Goal: Navigation & Orientation: Find specific page/section

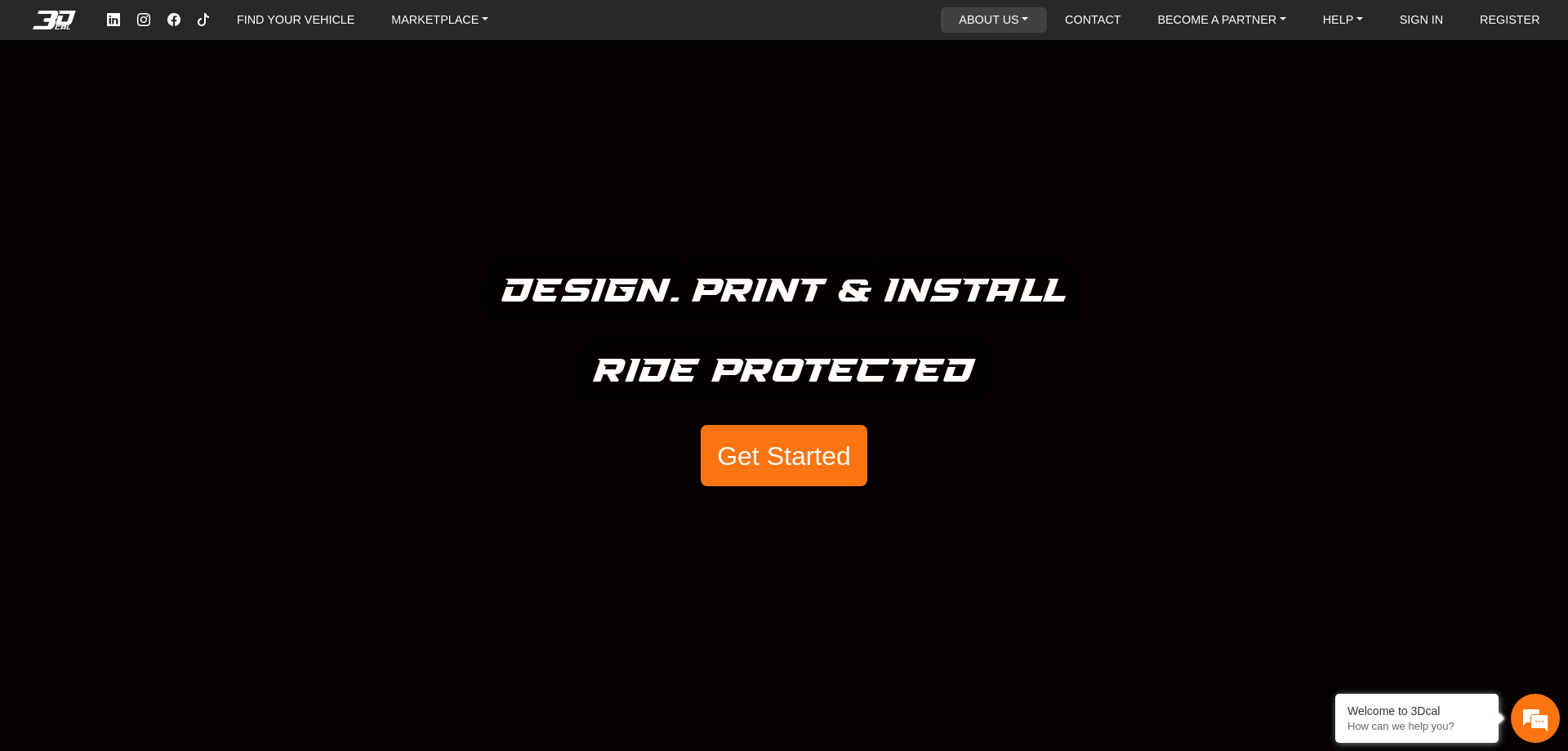
click at [1011, 25] on link "ABOUT US" at bounding box center [993, 20] width 82 height 25
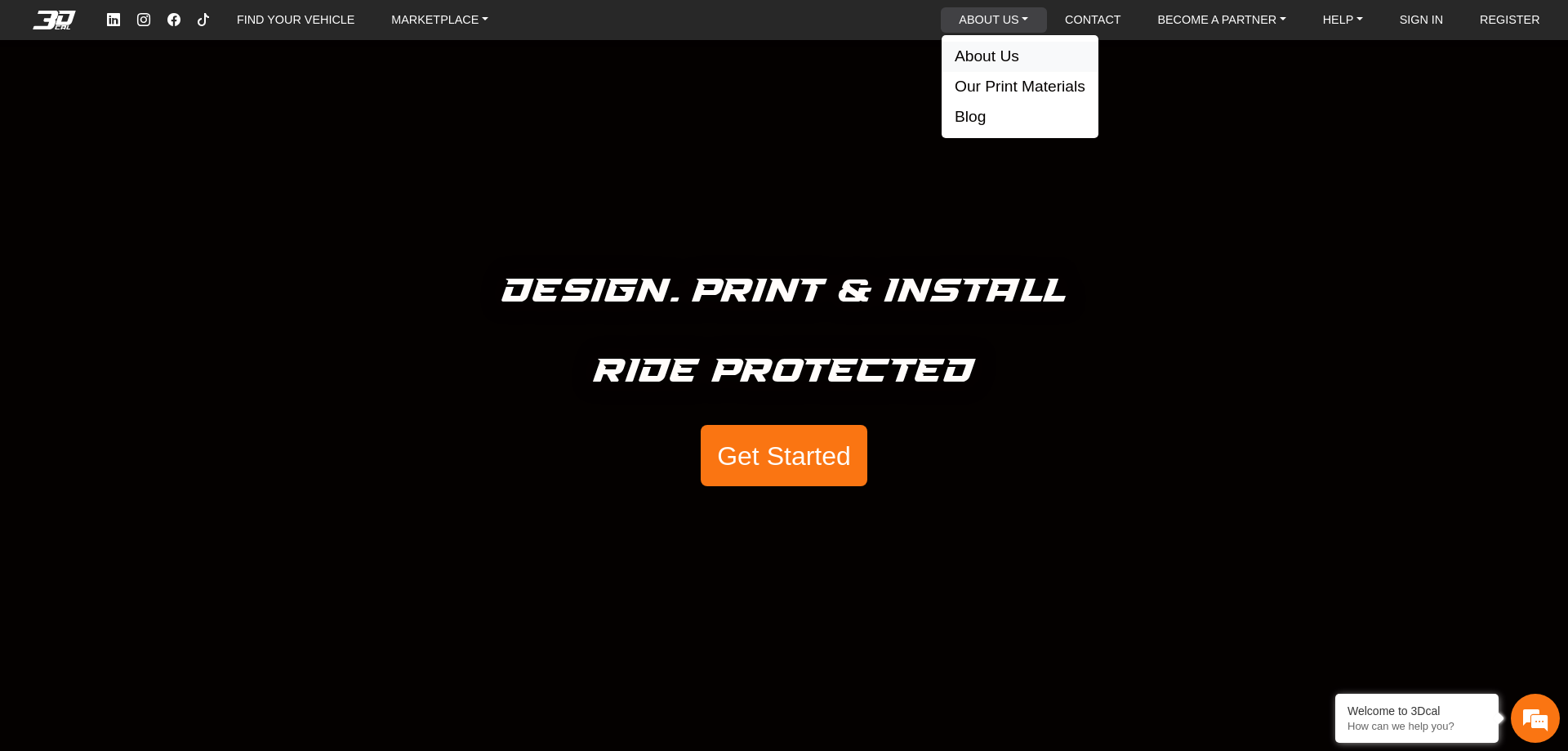
click at [1012, 61] on button "About Us" at bounding box center [1019, 57] width 157 height 31
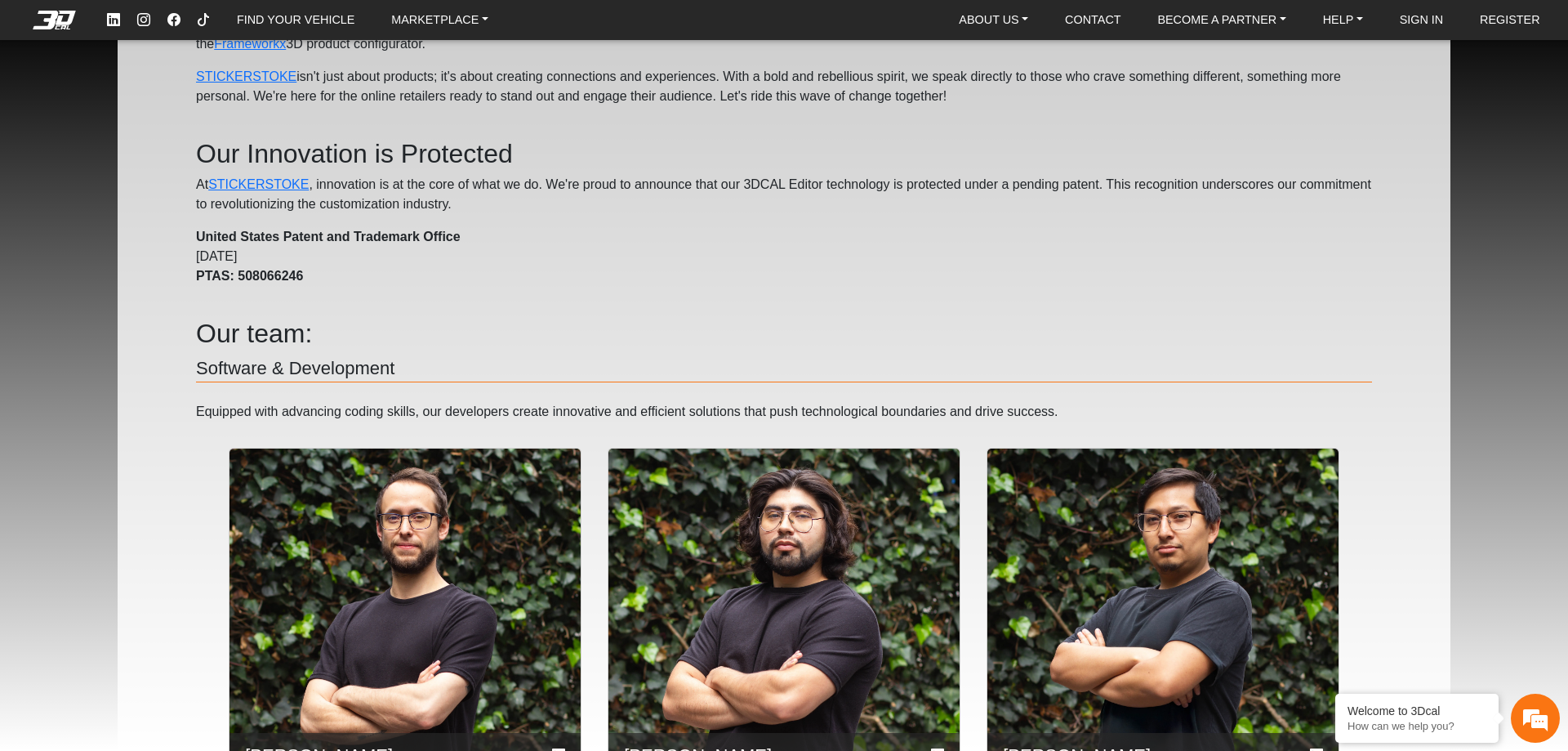
scroll to position [453, 0]
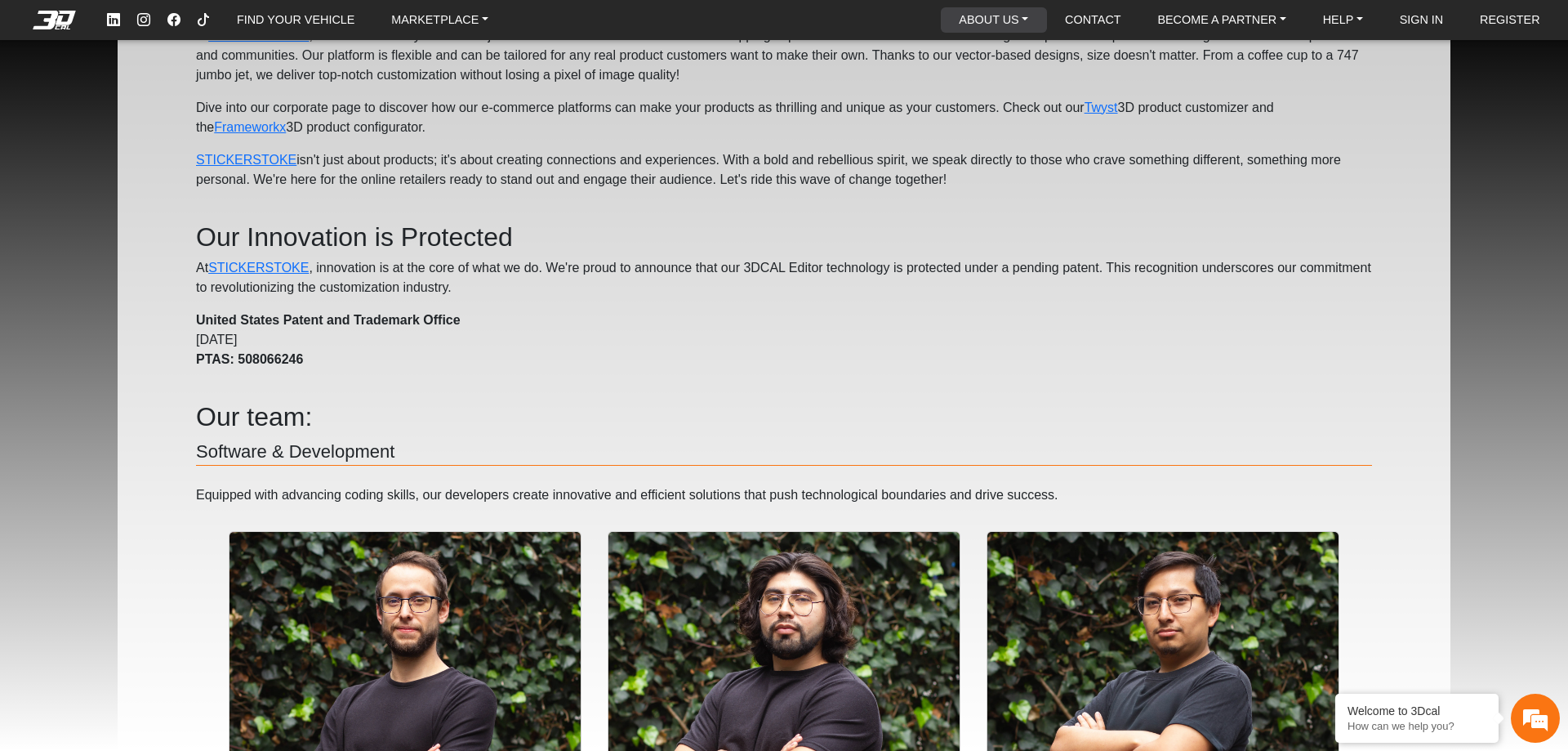
click at [979, 19] on link "ABOUT US" at bounding box center [993, 20] width 82 height 25
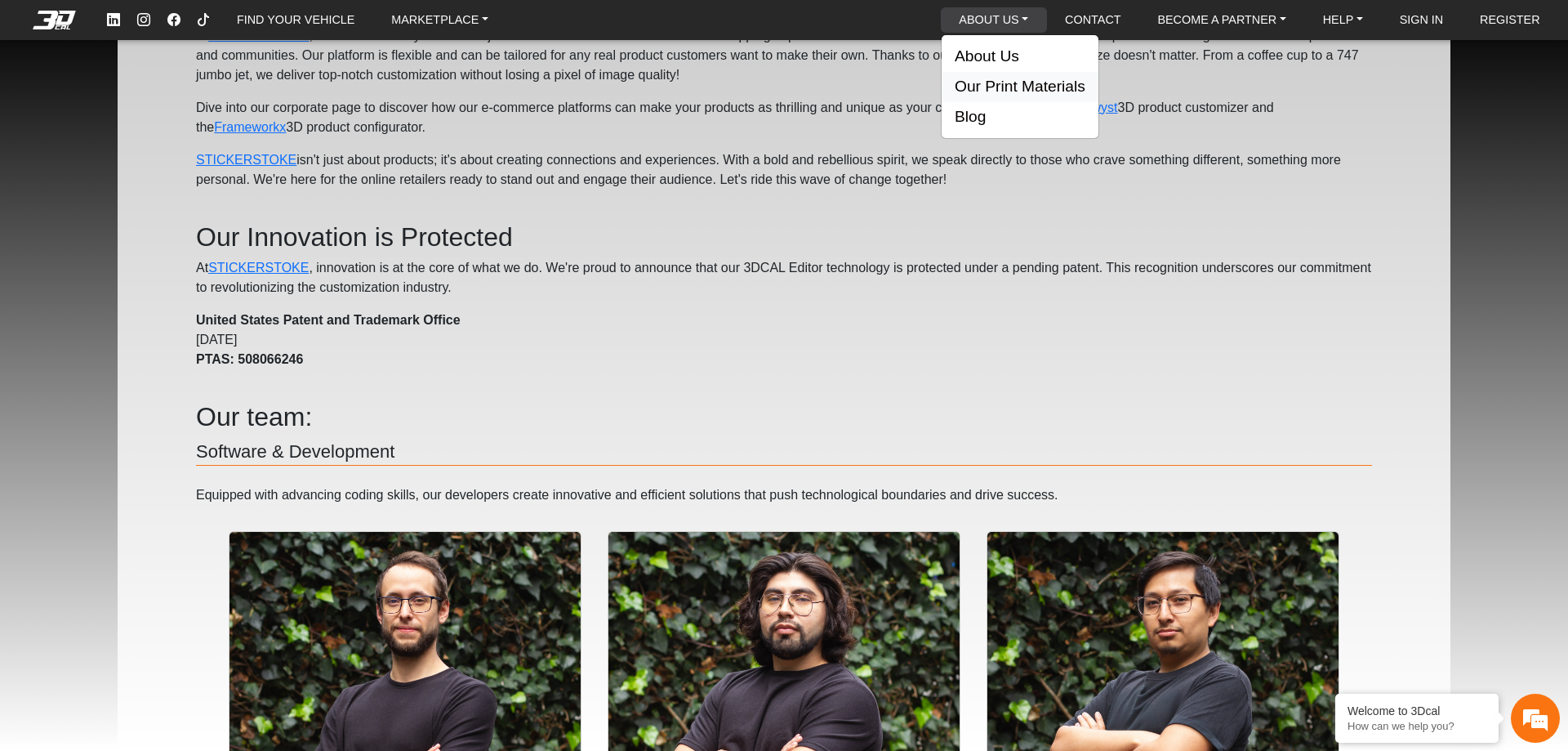
click at [997, 79] on button "Our Print Materials" at bounding box center [1019, 87] width 157 height 31
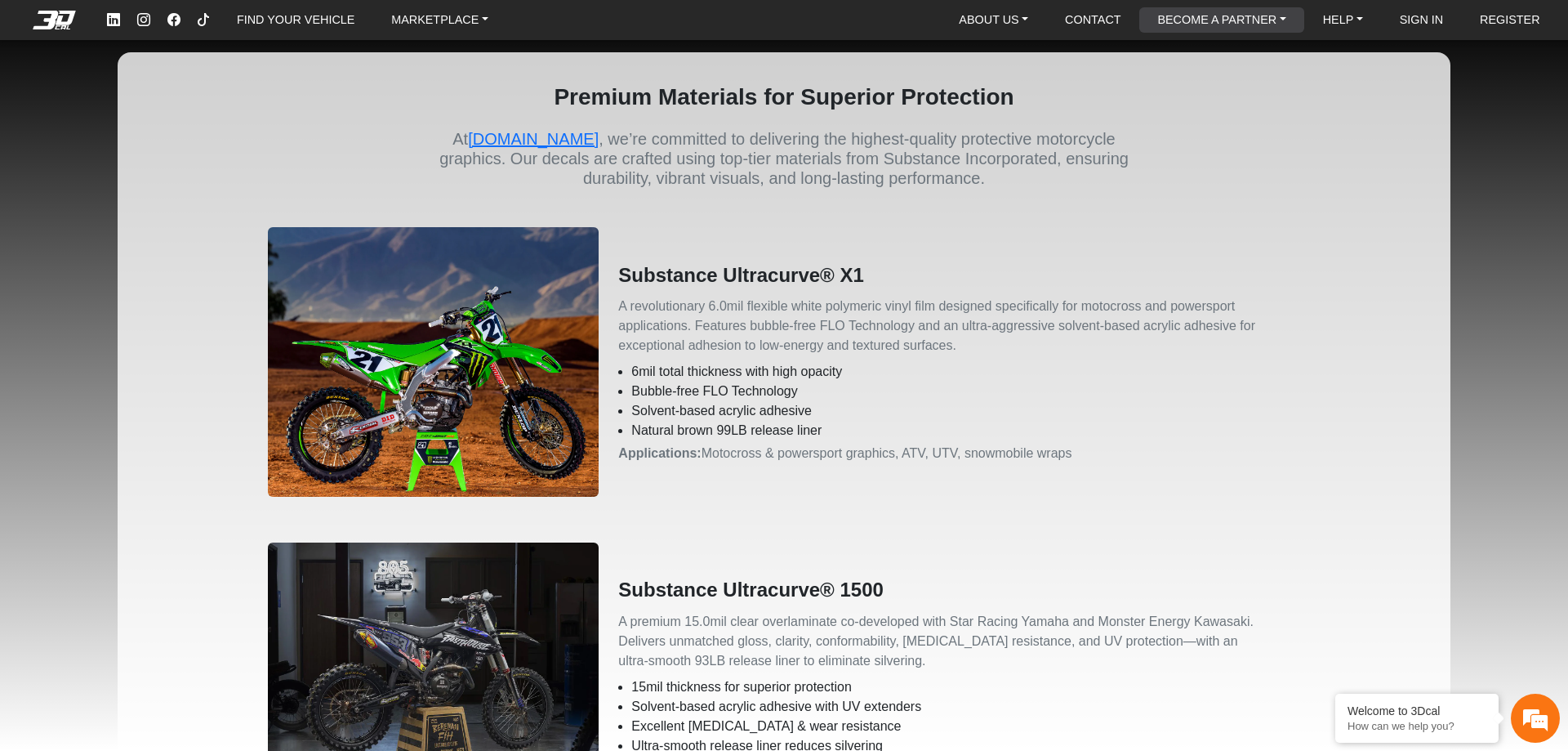
click at [1233, 15] on link "BECOME A PARTNER" at bounding box center [1221, 20] width 141 height 25
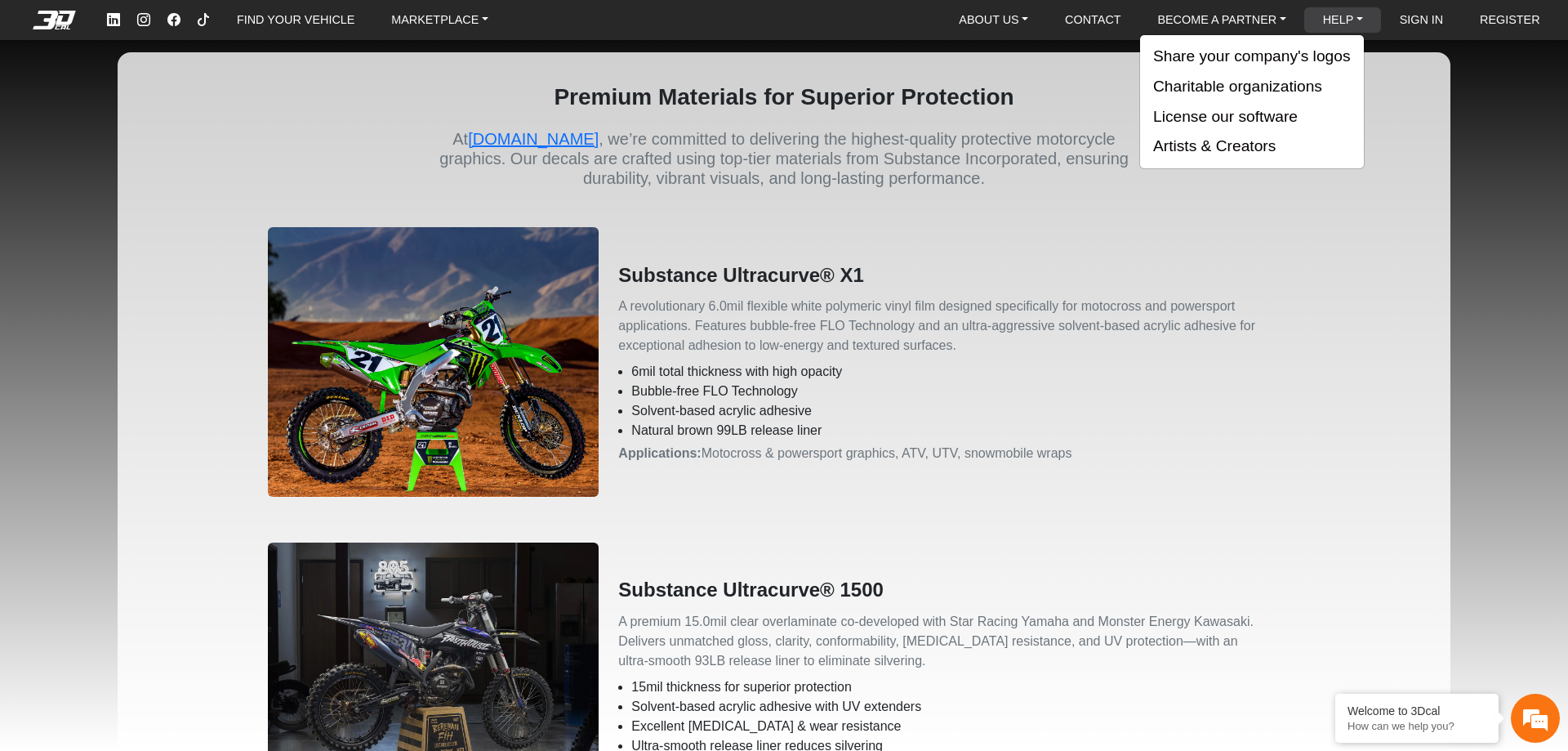
click at [1360, 14] on link "HELP" at bounding box center [1343, 20] width 53 height 25
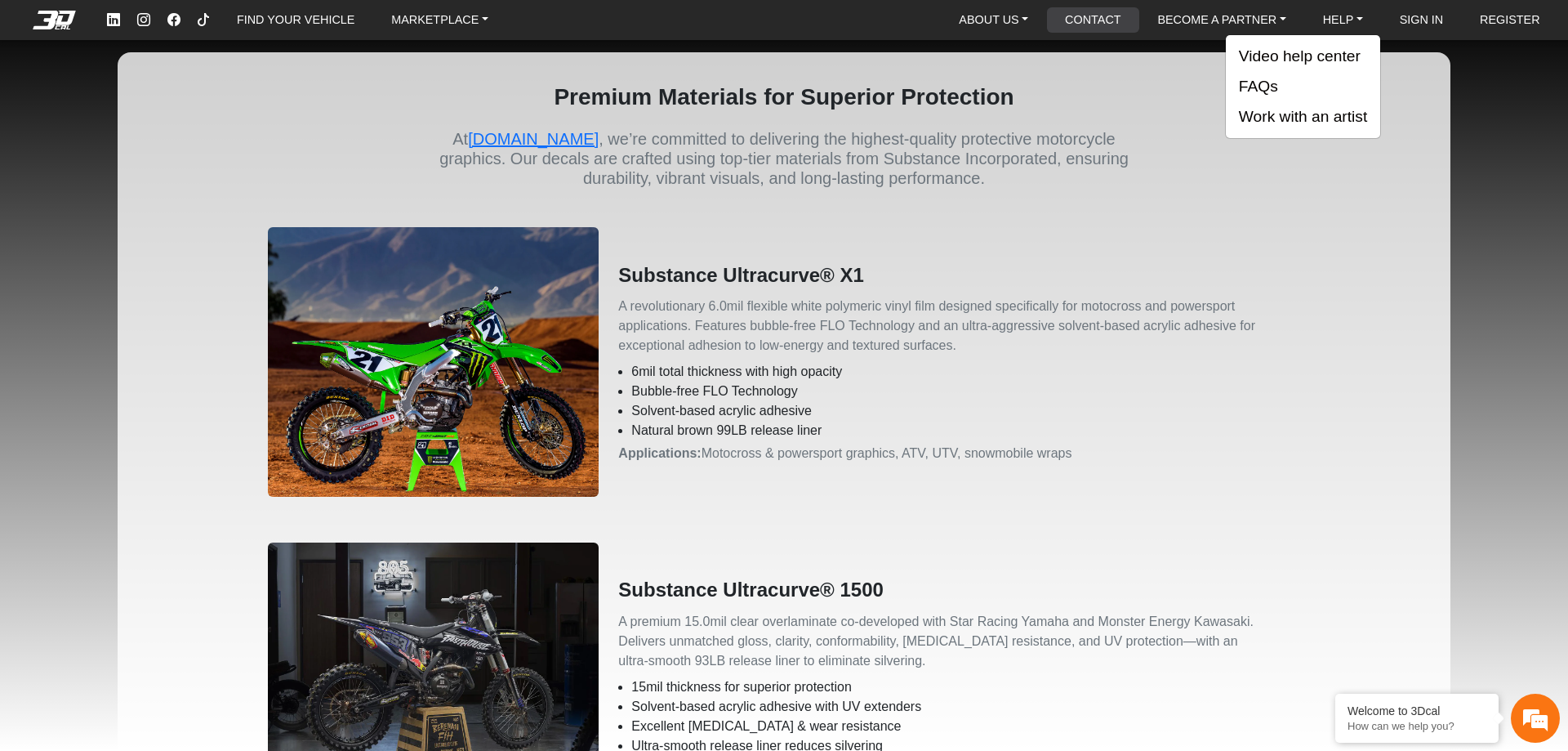
click at [1067, 25] on link "CONTACT" at bounding box center [1092, 20] width 69 height 25
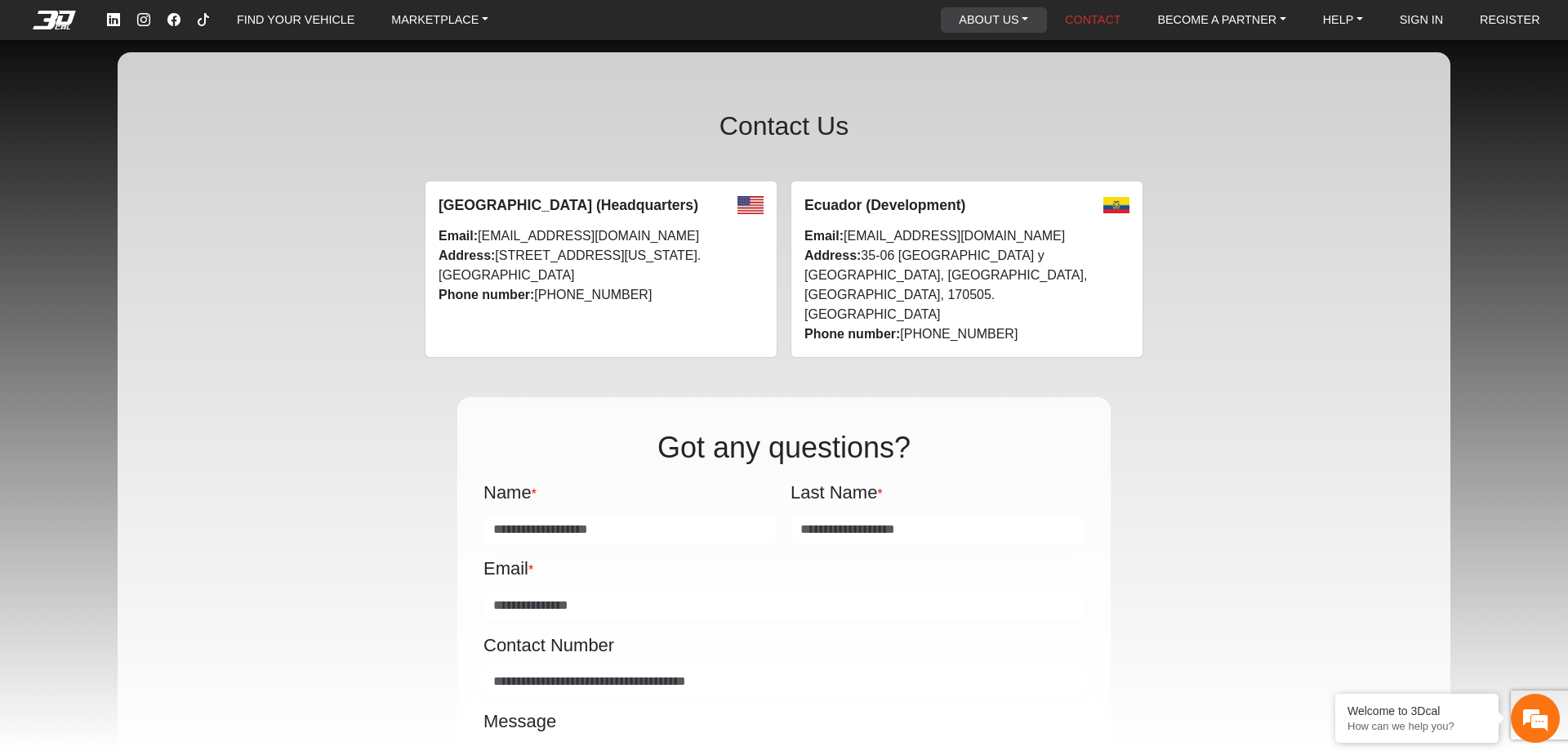
click at [1001, 9] on link "ABOUT US" at bounding box center [993, 20] width 82 height 25
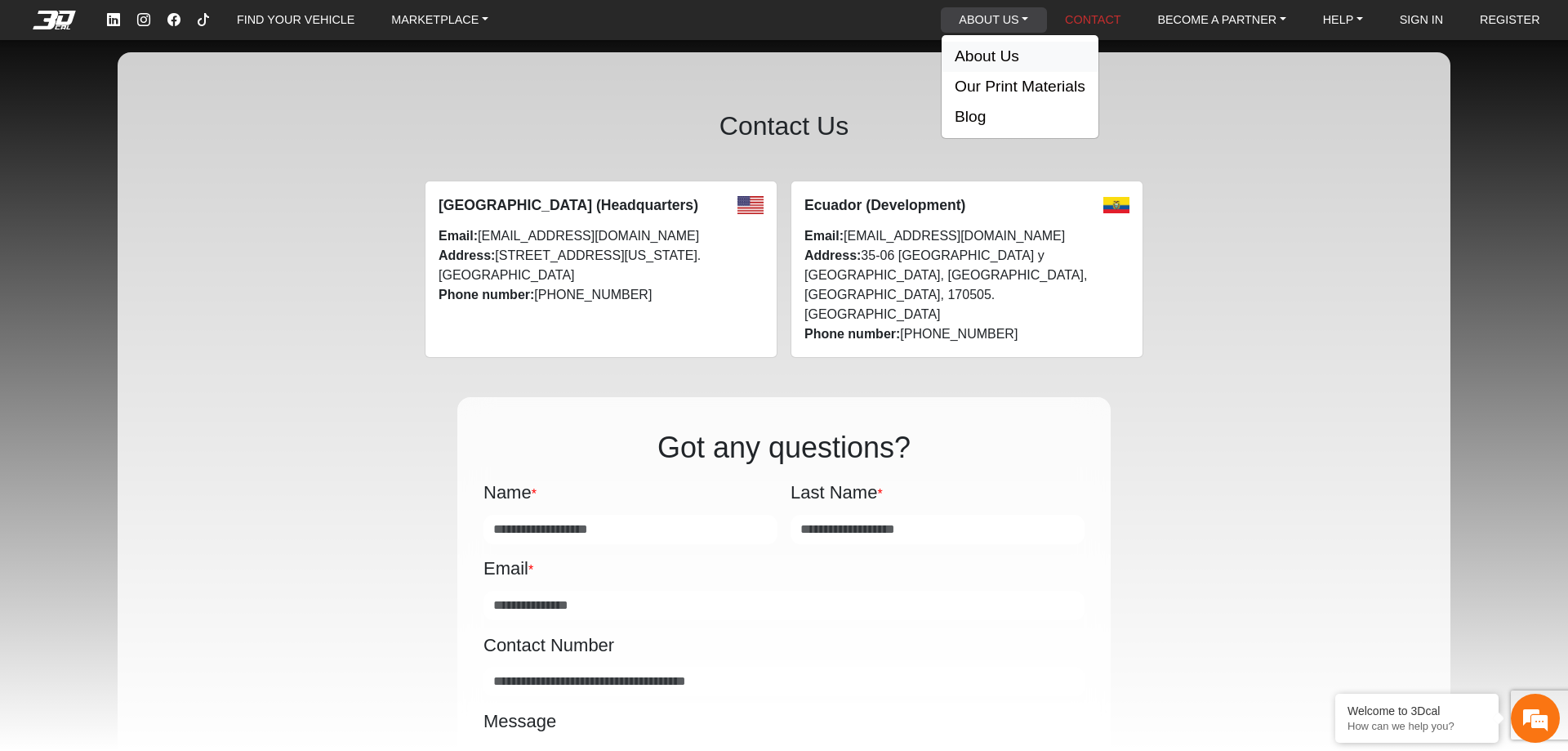
click at [991, 49] on button "About Us" at bounding box center [1019, 57] width 157 height 31
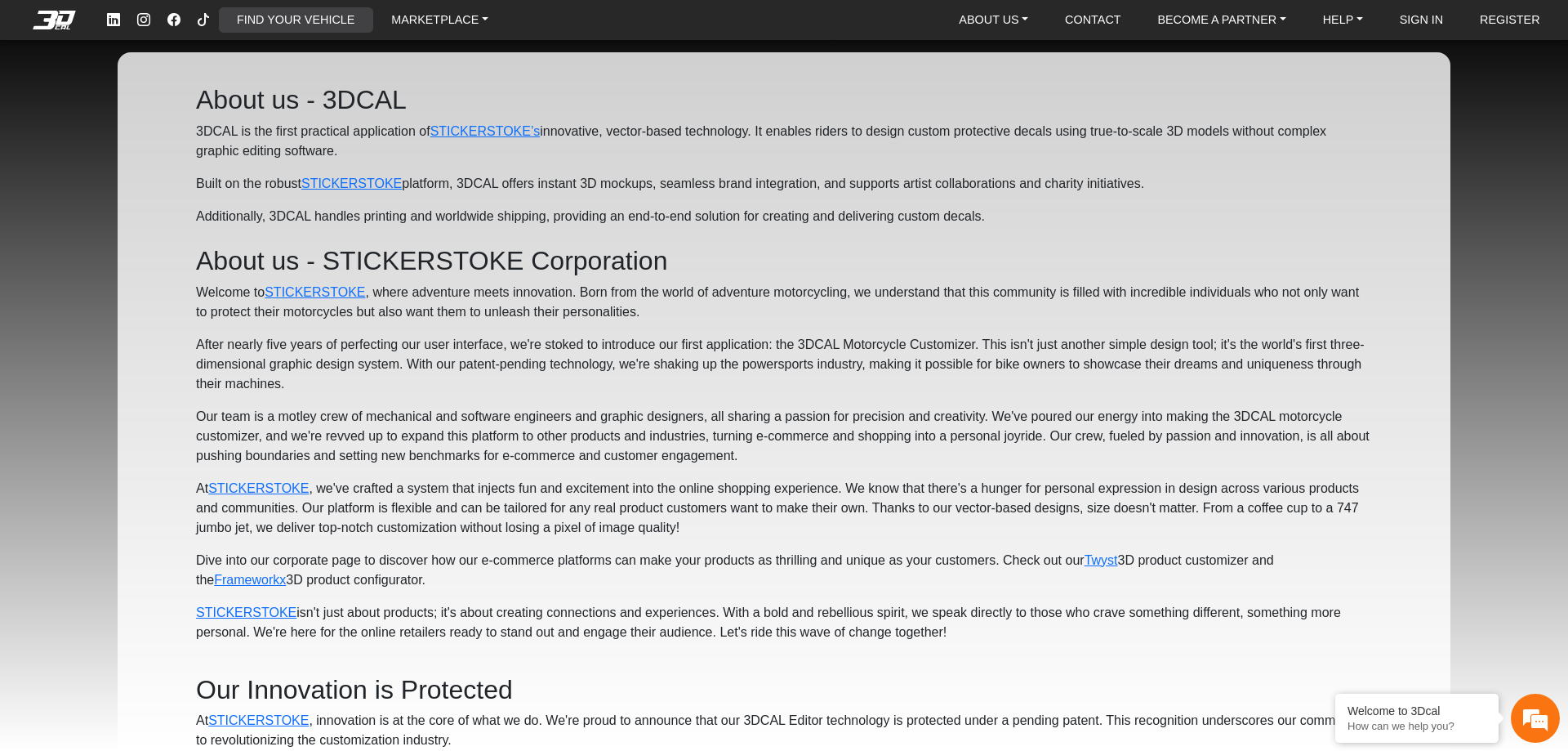
click at [321, 21] on link "FIND YOUR VEHICLE" at bounding box center [296, 20] width 130 height 25
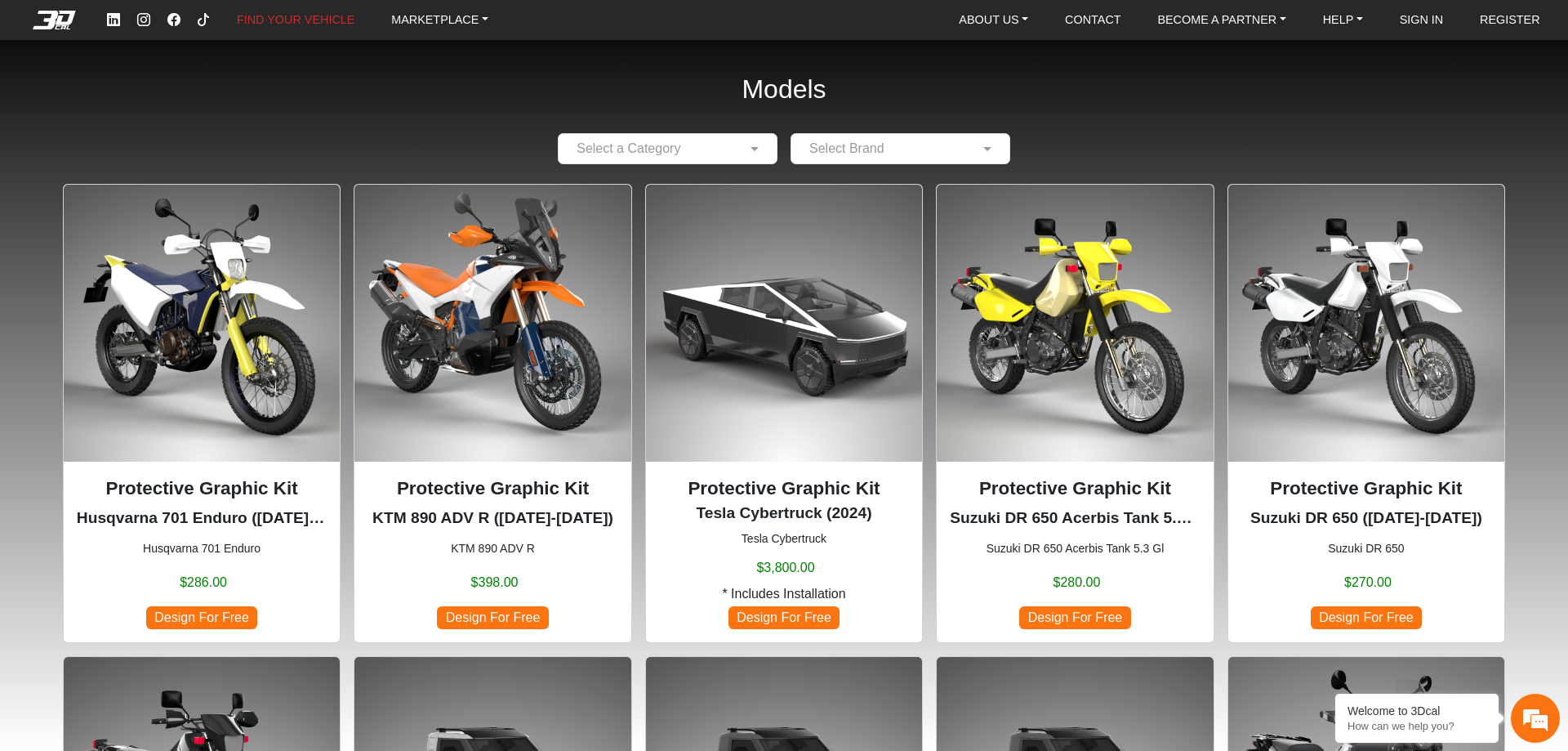
click at [675, 147] on input "text" at bounding box center [651, 148] width 169 height 19
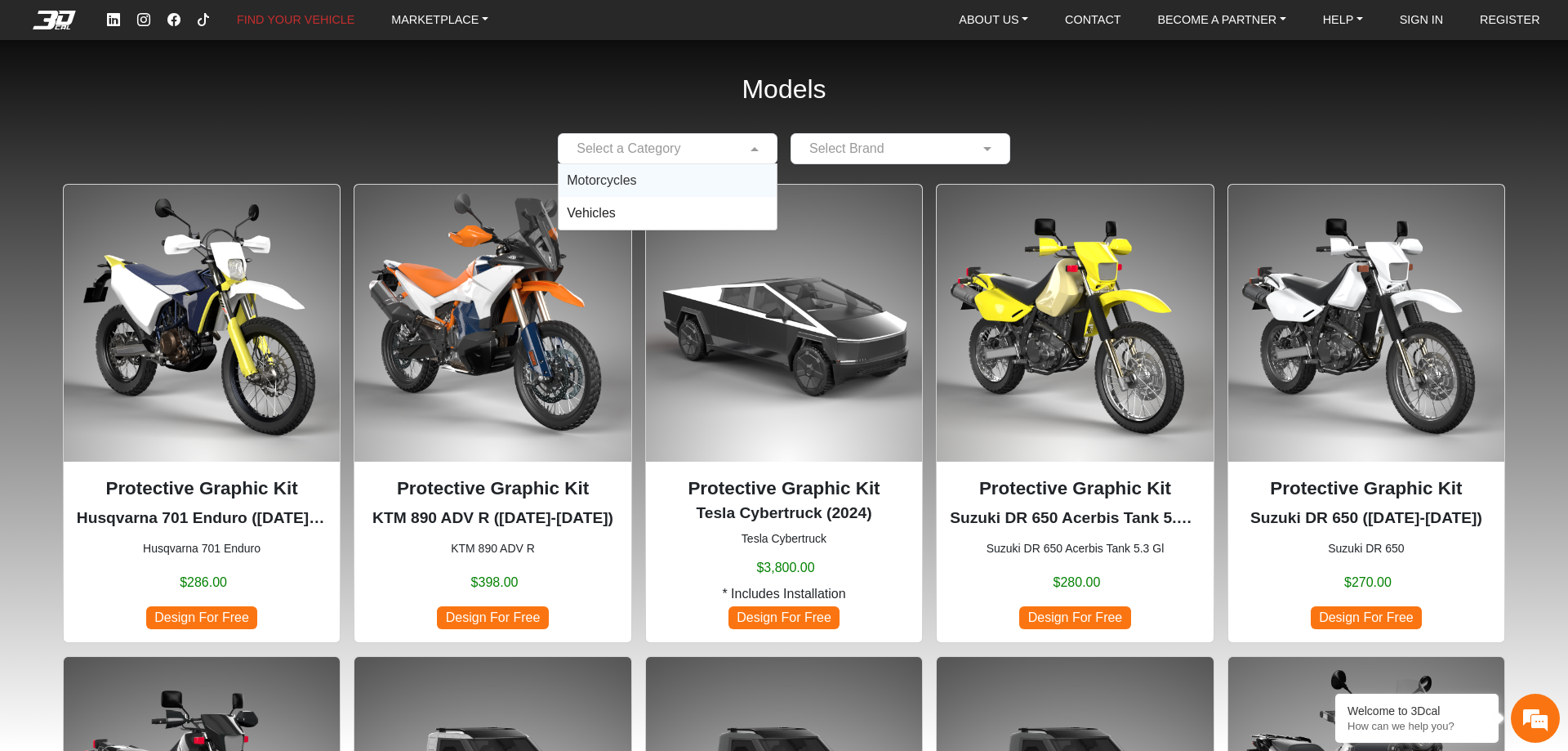
click at [694, 186] on div "Motorcycles" at bounding box center [667, 181] width 218 height 33
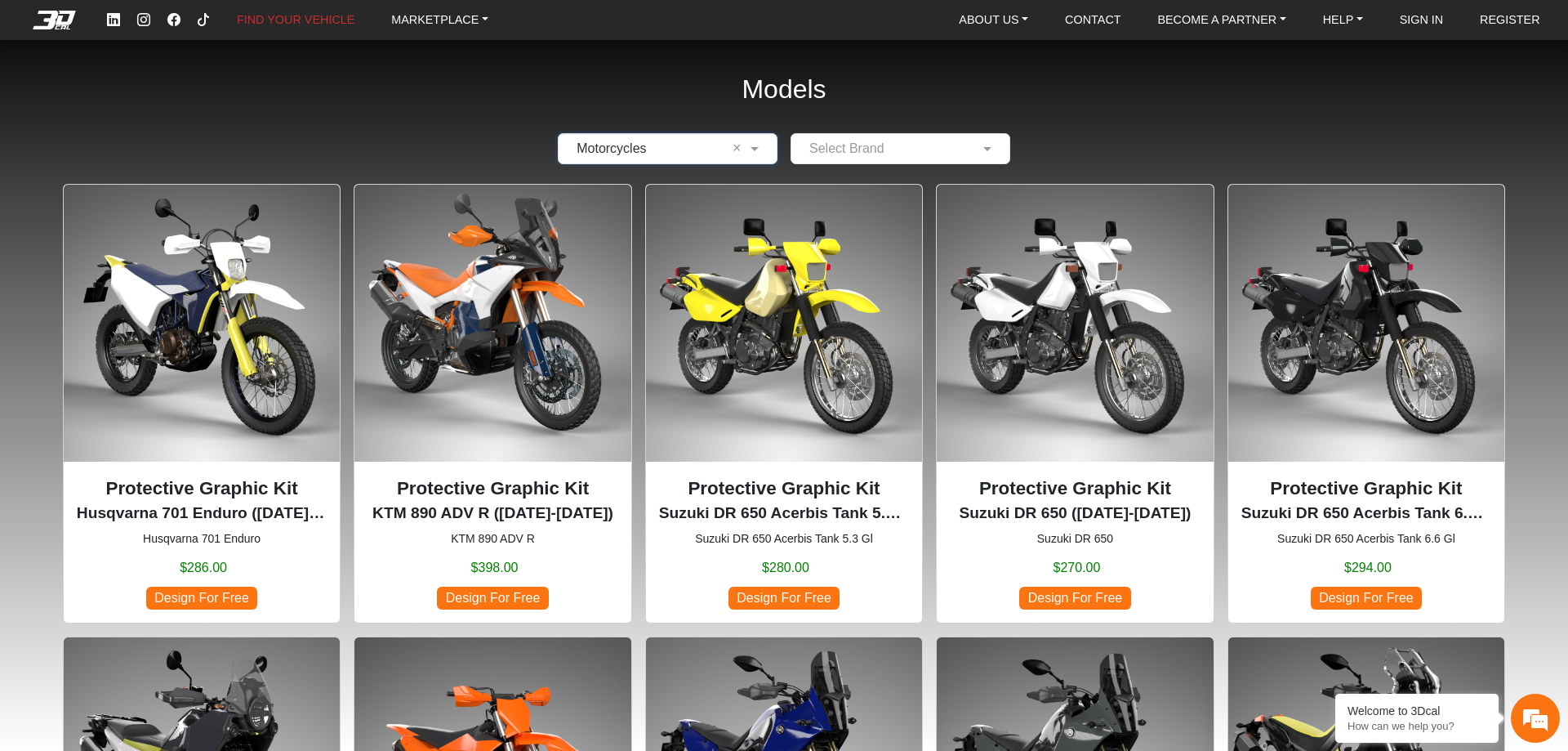
click at [886, 151] on input "text" at bounding box center [884, 148] width 169 height 19
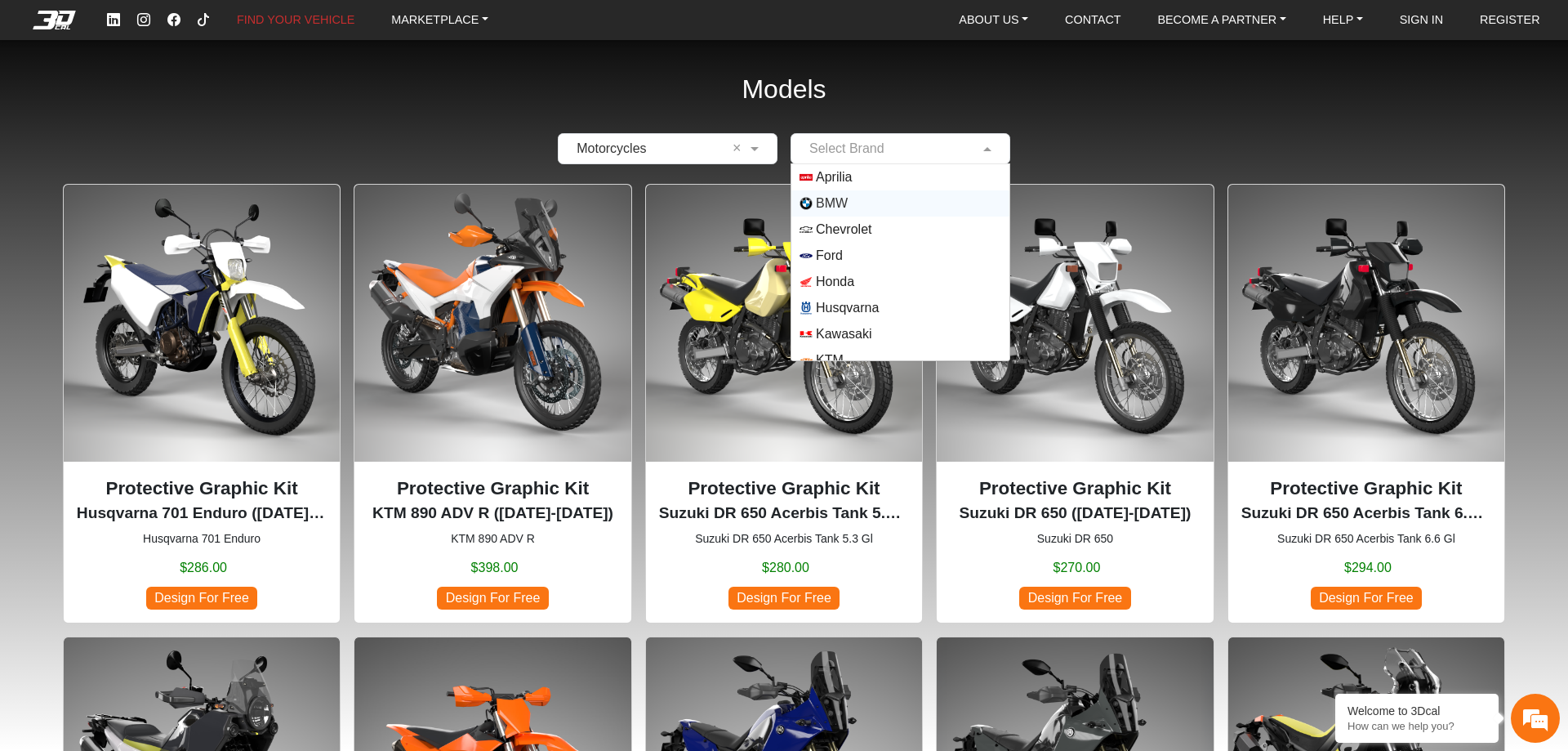
click at [889, 206] on span "BMW" at bounding box center [900, 203] width 202 height 13
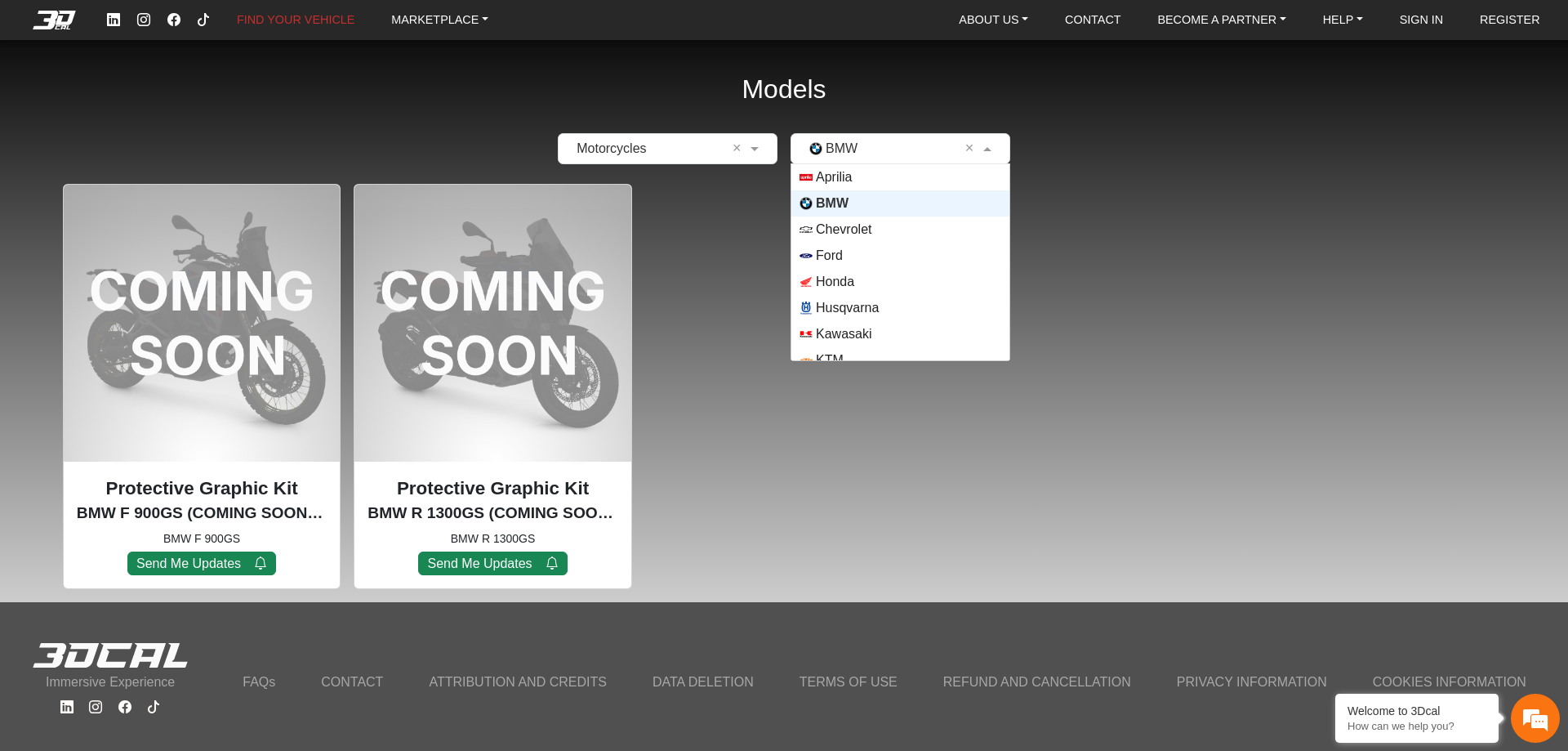
click at [824, 154] on input "text" at bounding box center [884, 148] width 169 height 19
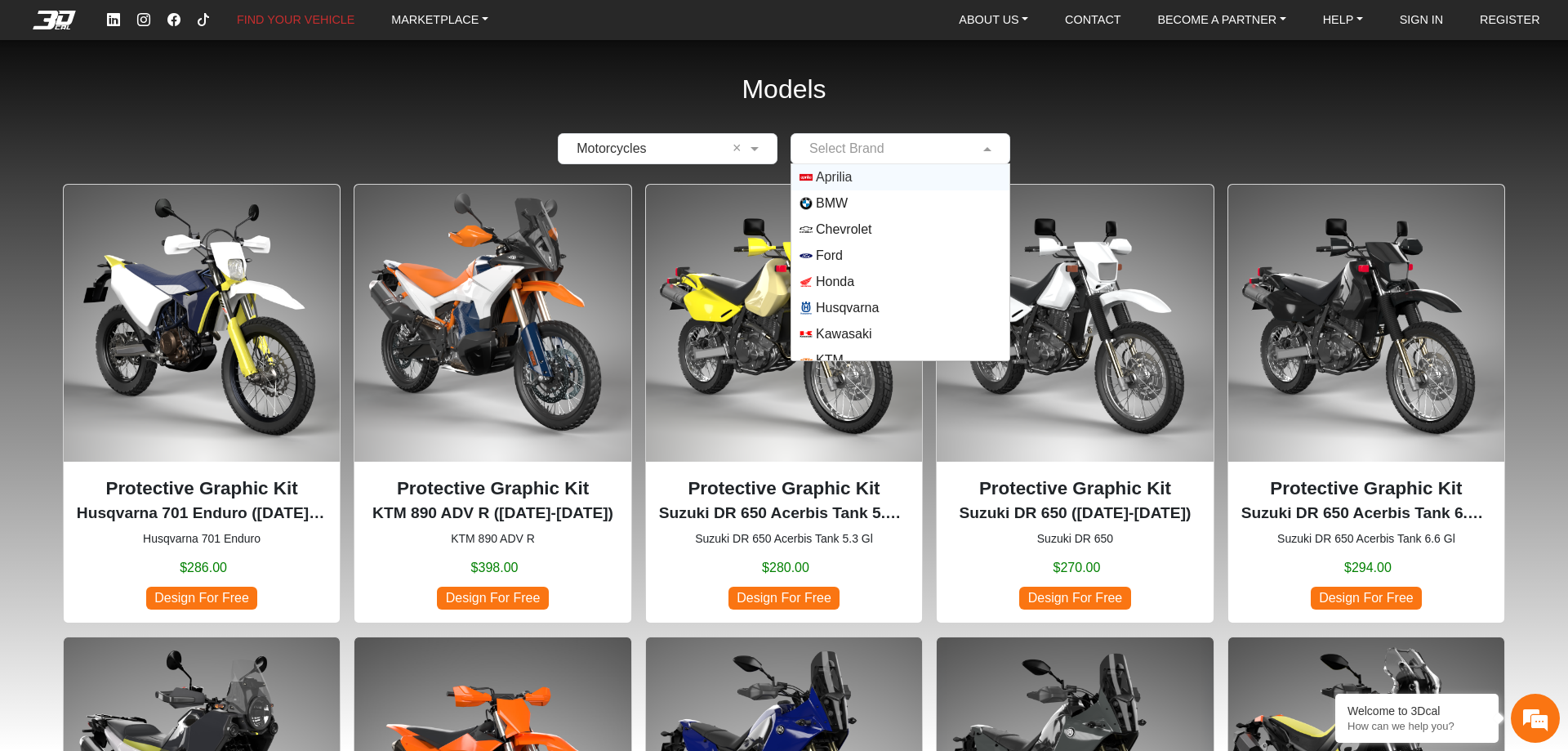
click at [416, 149] on div "× Motorcycles × Select Brand Aprilia BMW Chevrolet Ford Honda Husqvarna Kawasak…" at bounding box center [784, 148] width 1463 height 31
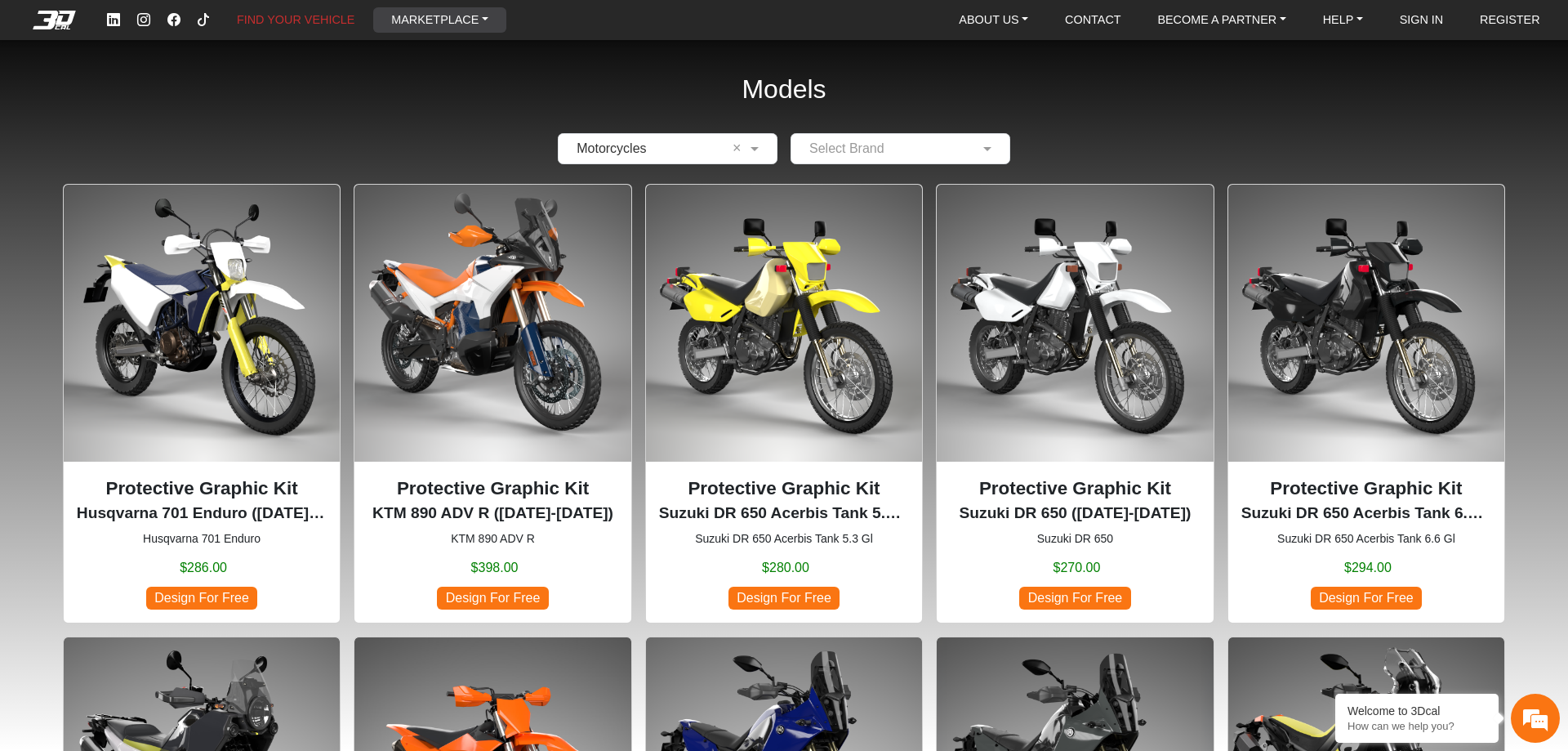
click at [436, 22] on link "MARKETPLACE" at bounding box center [440, 20] width 110 height 25
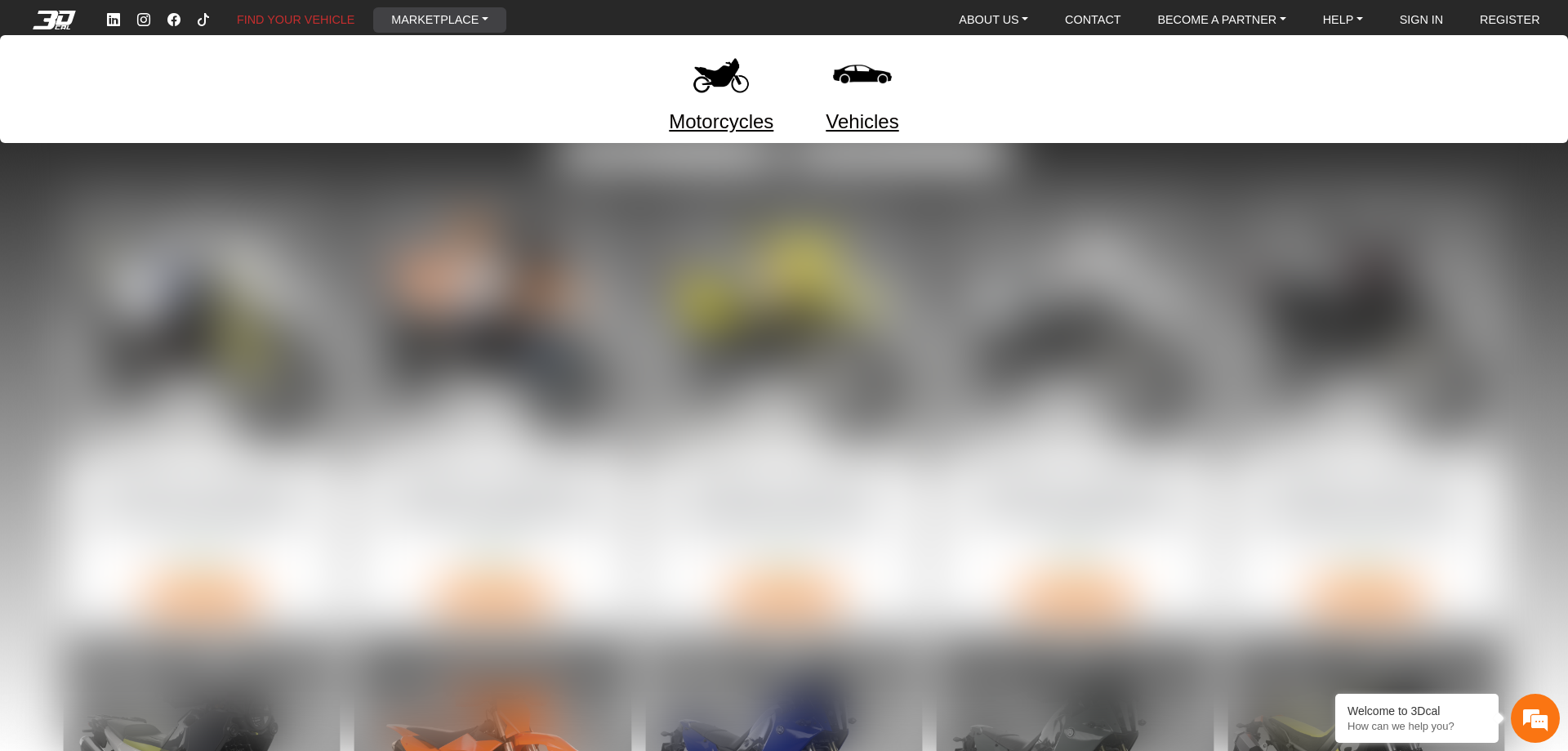
click at [718, 118] on link "Motorcycles" at bounding box center [720, 121] width 104 height 30
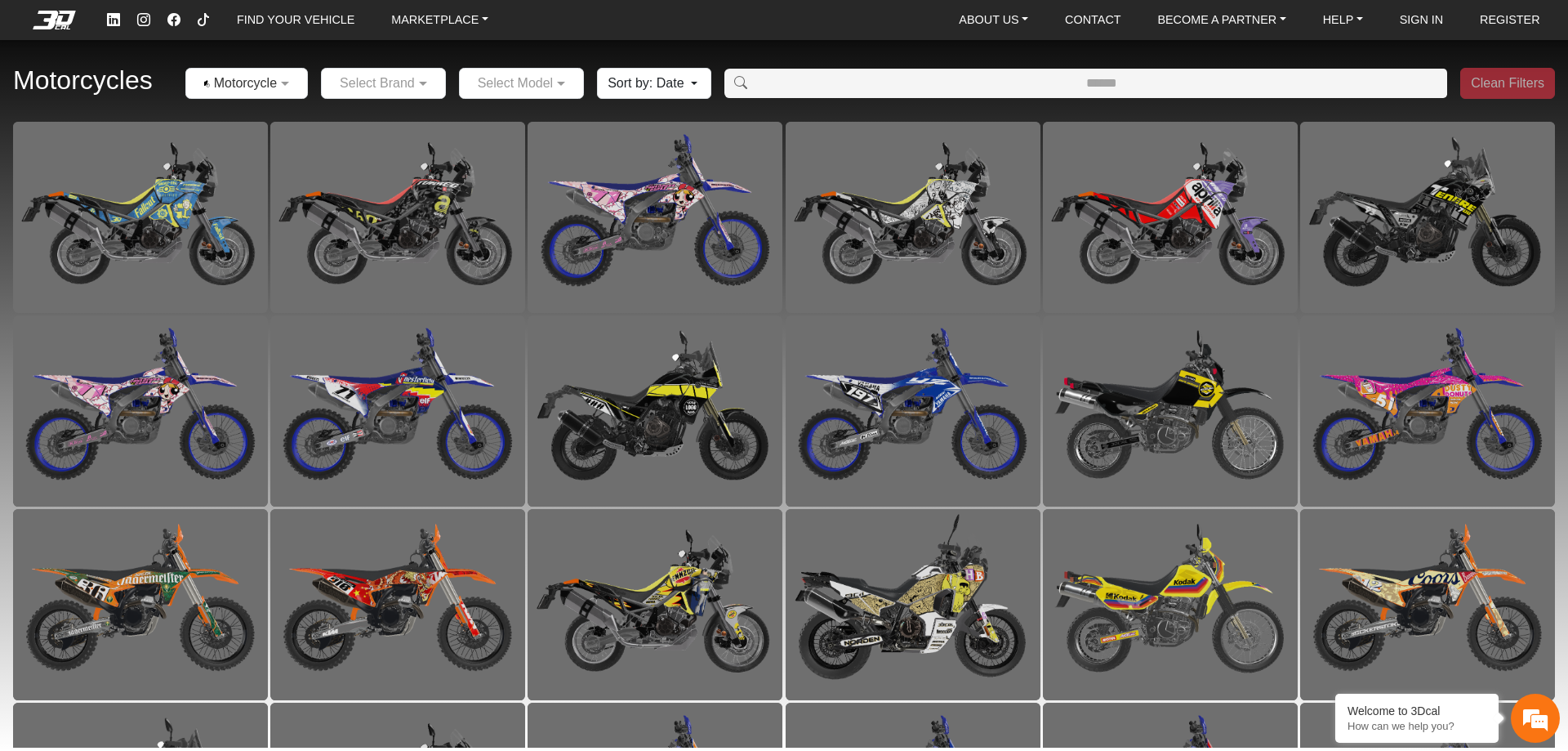
click at [57, 24] on em at bounding box center [53, 19] width 65 height 18
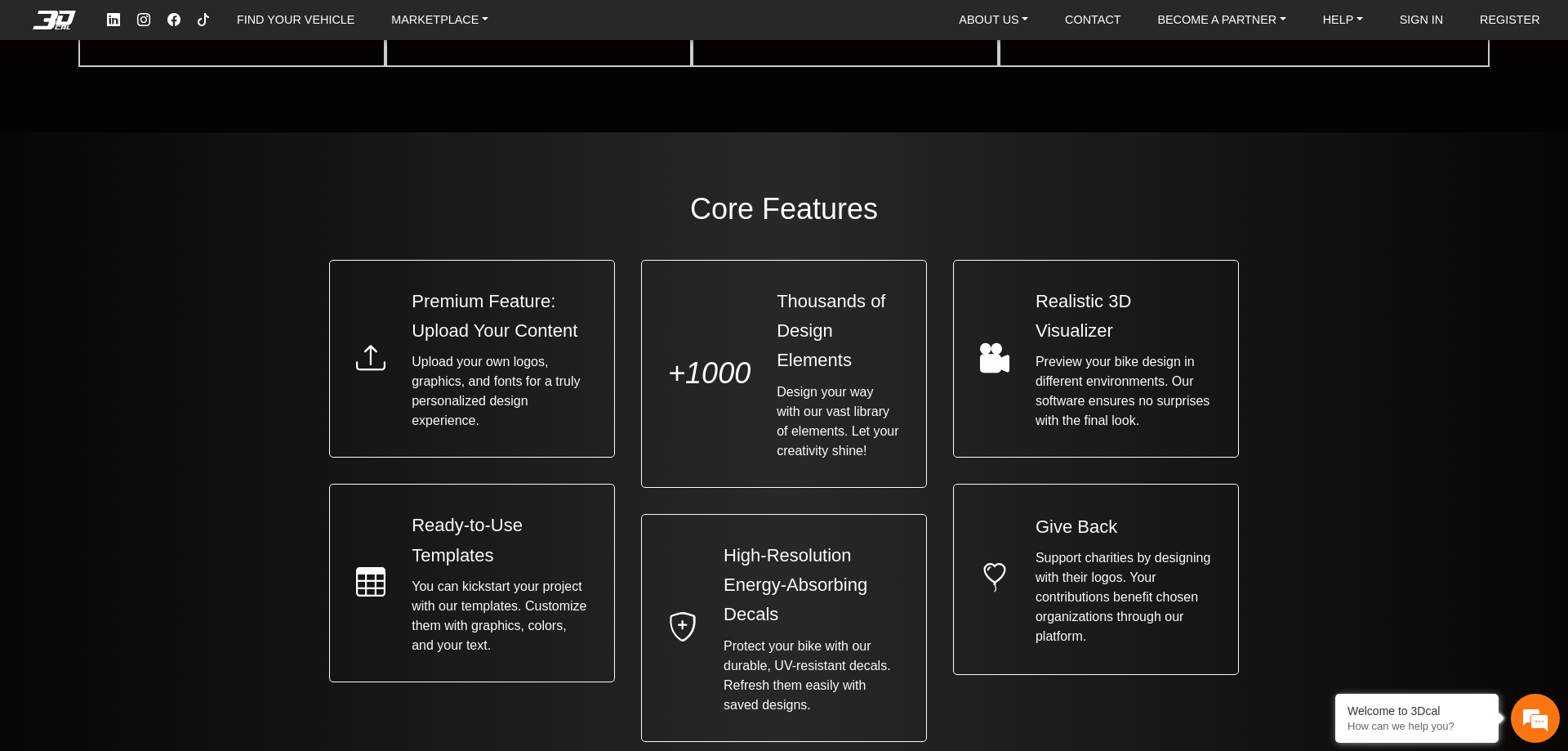
scroll to position [1307, 0]
